Goal: Task Accomplishment & Management: Use online tool/utility

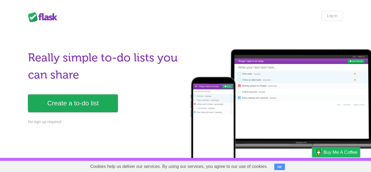
click at [95, 95] on link "Create a to-do list" at bounding box center [73, 103] width 90 height 18
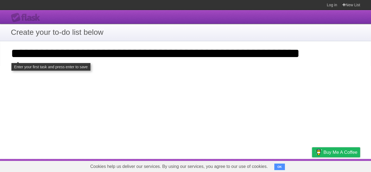
type input "**********"
click input "**********" at bounding box center [0, 0] width 0 height 0
click at [93, 69] on div "**********" at bounding box center [185, 84] width 371 height 149
